Goal: Task Accomplishment & Management: Complete application form

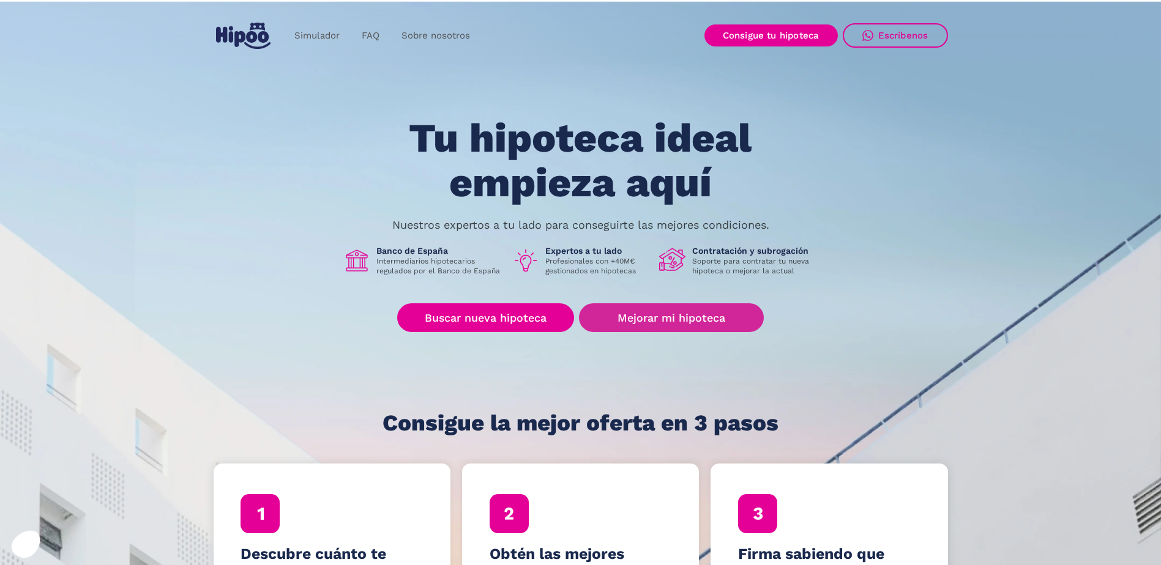
click at [677, 304] on link "Mejorar mi hipoteca" at bounding box center [671, 318] width 184 height 29
click at [677, 311] on link "Mejorar mi hipoteca" at bounding box center [671, 318] width 184 height 29
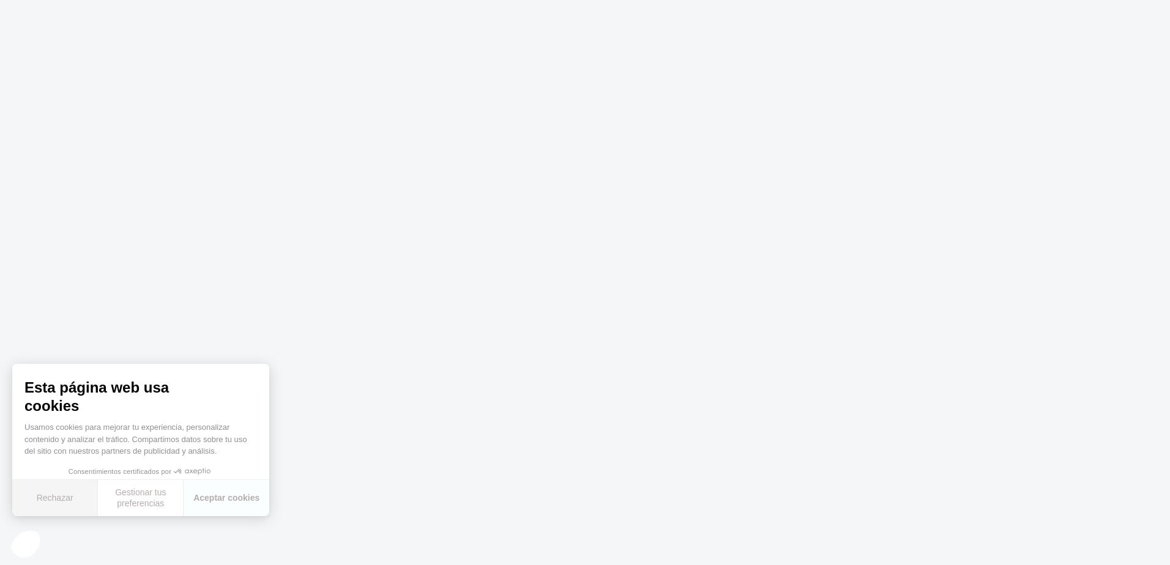
click at [58, 504] on button "Rechazar" at bounding box center [55, 498] width 86 height 36
